Goal: Browse casually

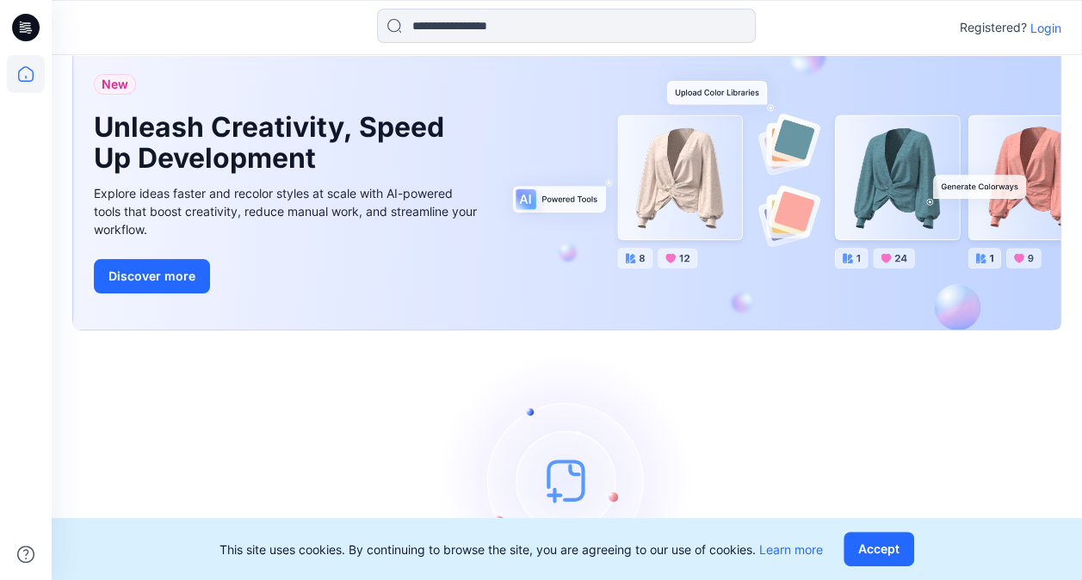
scroll to position [154, 0]
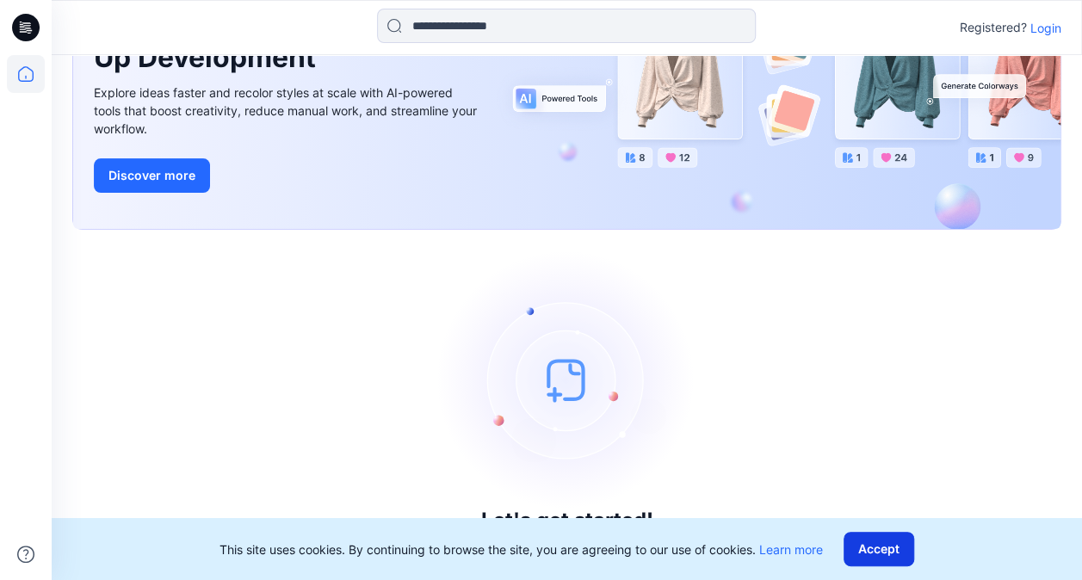
click at [865, 564] on button "Accept" at bounding box center [878, 549] width 71 height 34
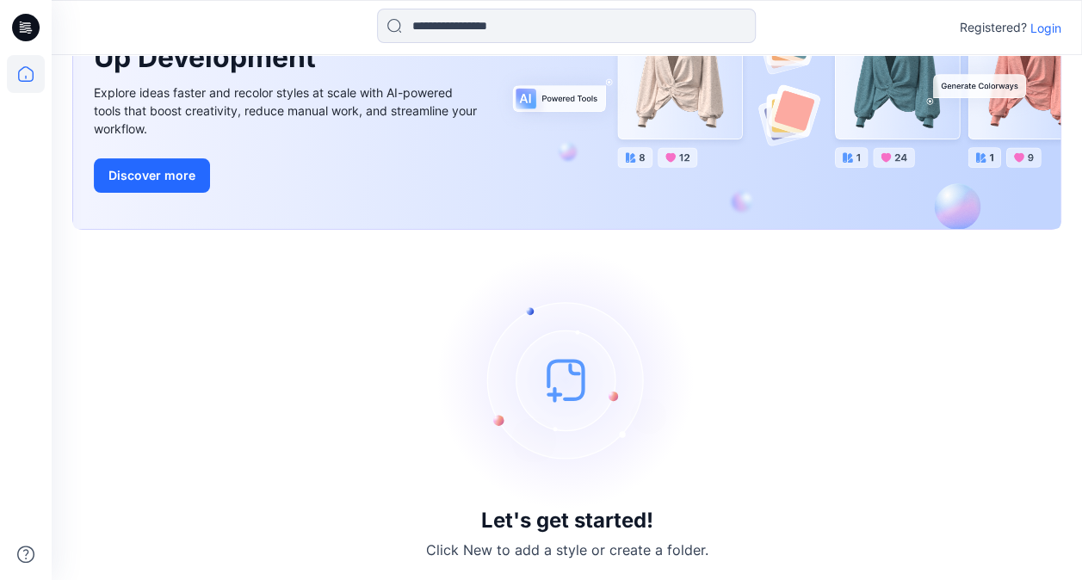
scroll to position [0, 0]
